Goal: Information Seeking & Learning: Learn about a topic

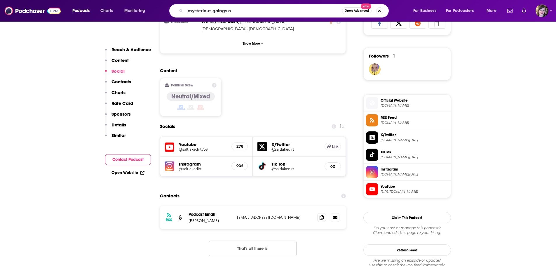
type input "mysterious goings on"
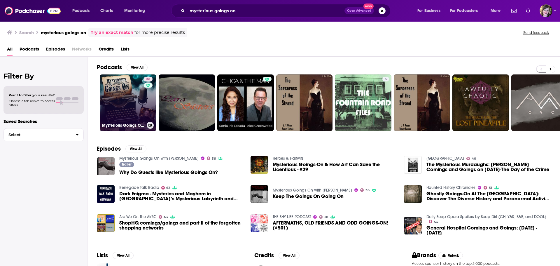
click at [115, 112] on link "36 Mysterious Goings On with [PERSON_NAME]" at bounding box center [128, 102] width 57 height 57
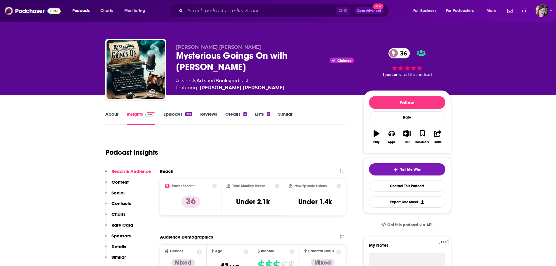
click at [117, 114] on link "About" at bounding box center [111, 117] width 13 height 13
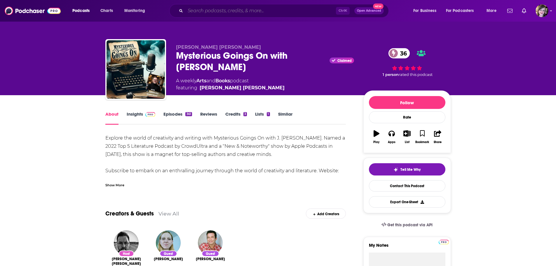
click at [205, 9] on input "Search podcasts, credits, & more..." at bounding box center [260, 10] width 150 height 9
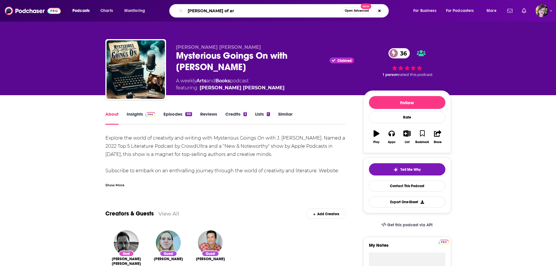
type input "[PERSON_NAME] of art"
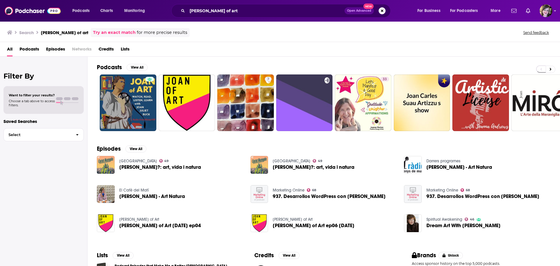
click at [62, 192] on div "Filter By Want to filter your results? Choose a tab above to access filters. Sa…" at bounding box center [43, 190] width 87 height 266
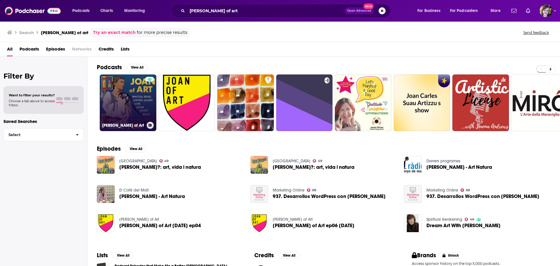
click at [132, 95] on link "[PERSON_NAME] of Art" at bounding box center [128, 102] width 57 height 57
